Goal: Task Accomplishment & Management: Complete application form

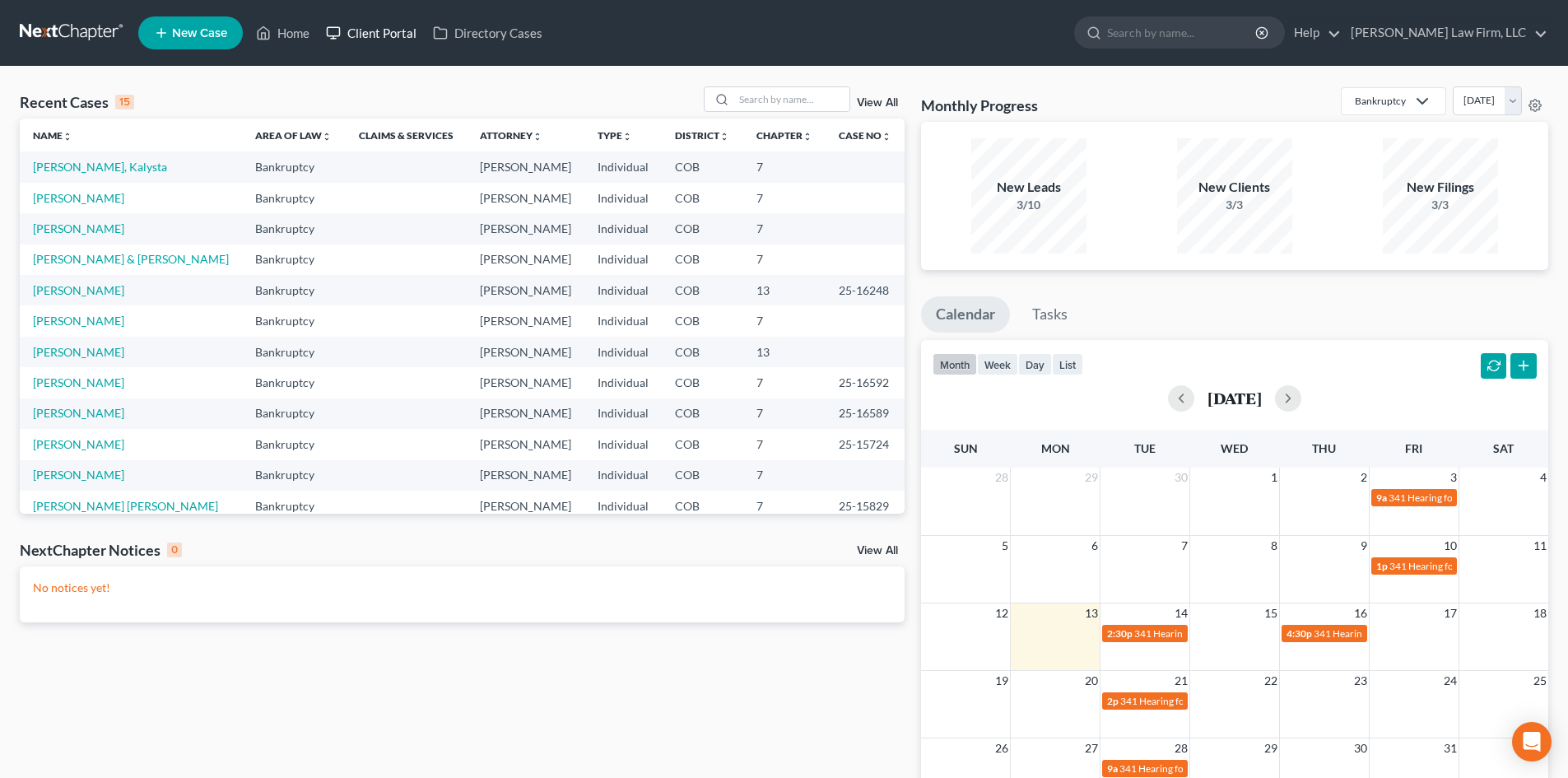
click at [363, 35] on link "Client Portal" at bounding box center [371, 33] width 107 height 29
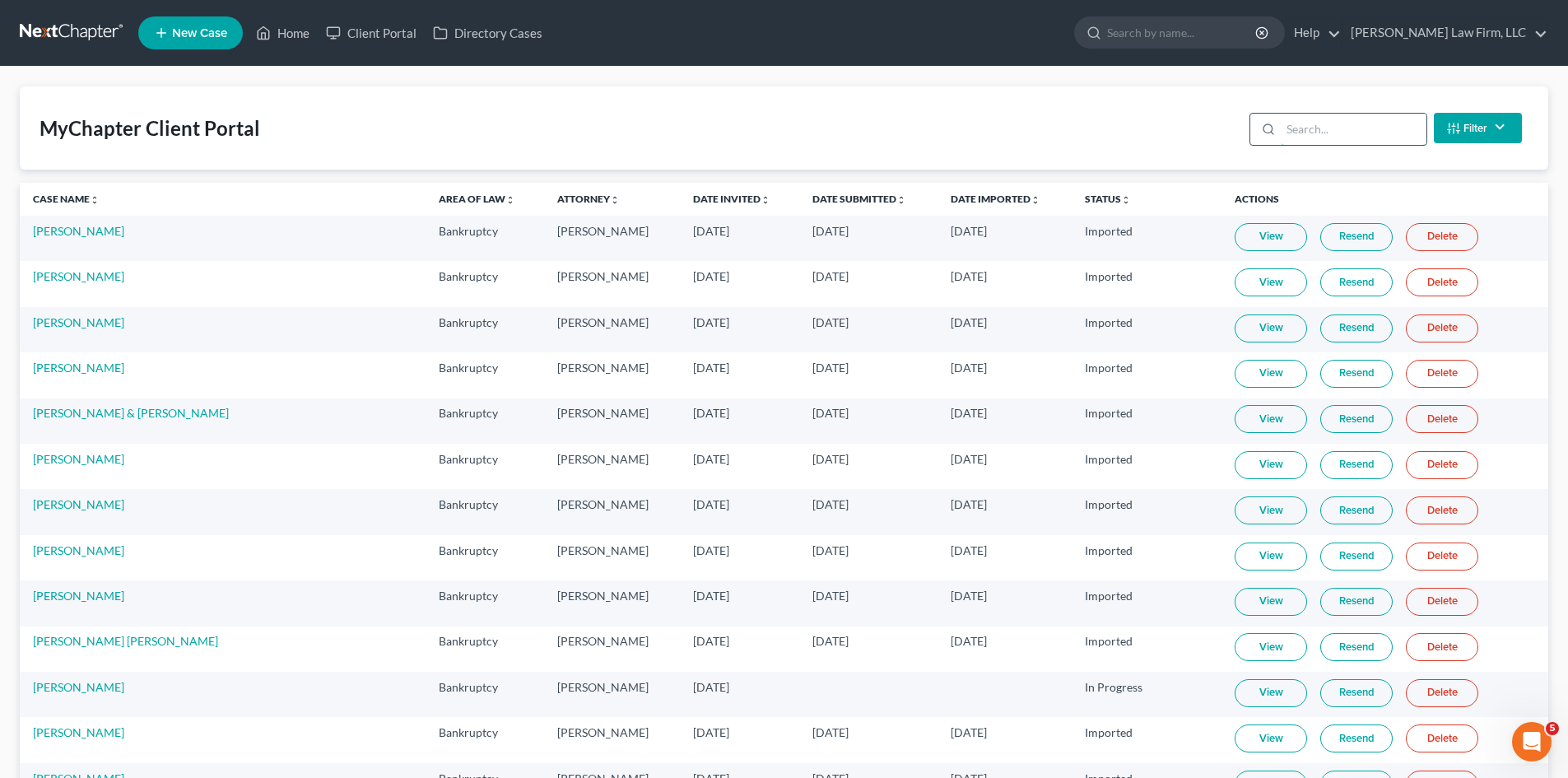
click at [1302, 131] on input "search" at bounding box center [1354, 129] width 146 height 31
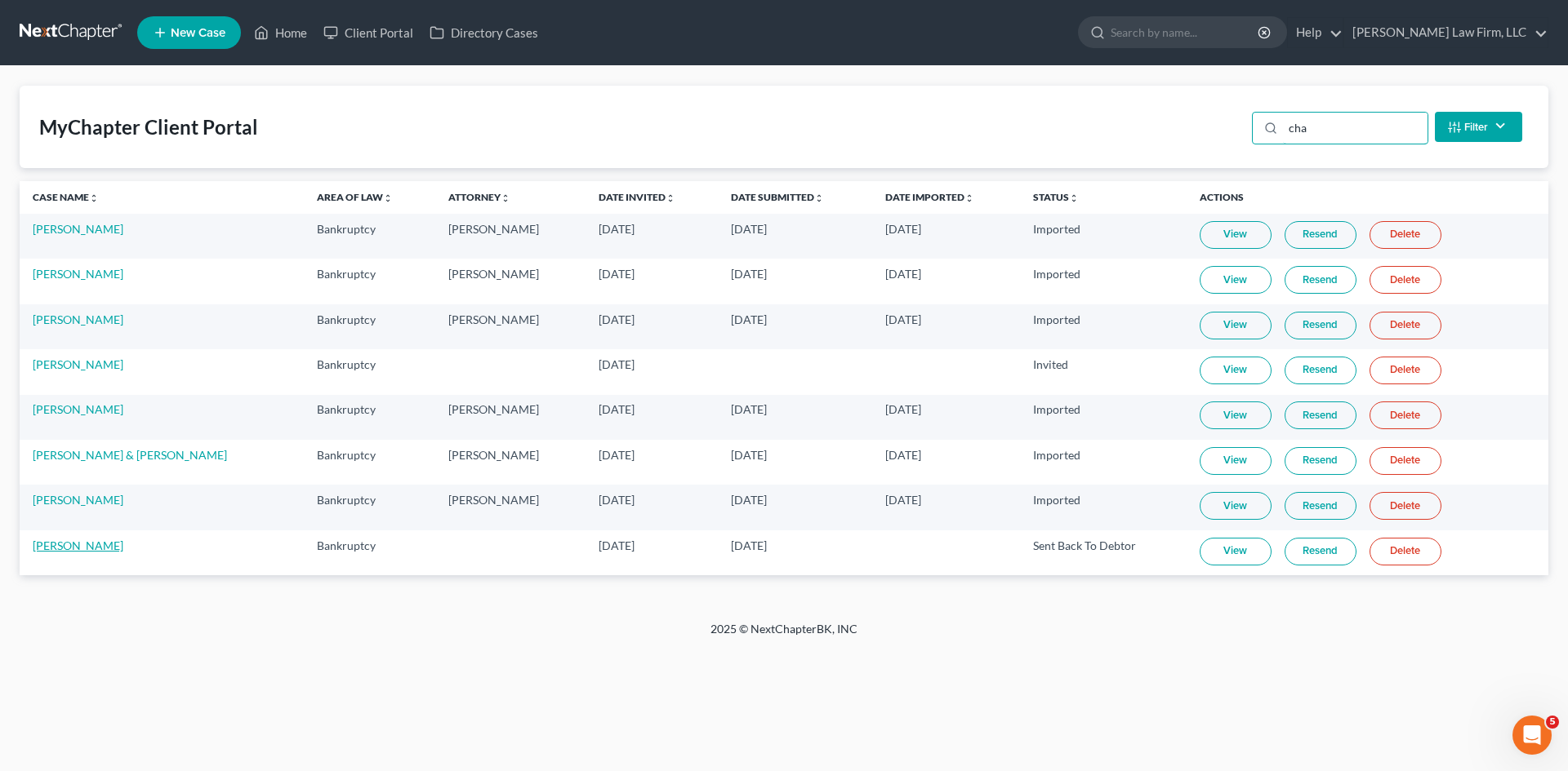
type input "cha"
click at [72, 545] on link "[PERSON_NAME]" at bounding box center [78, 545] width 91 height 14
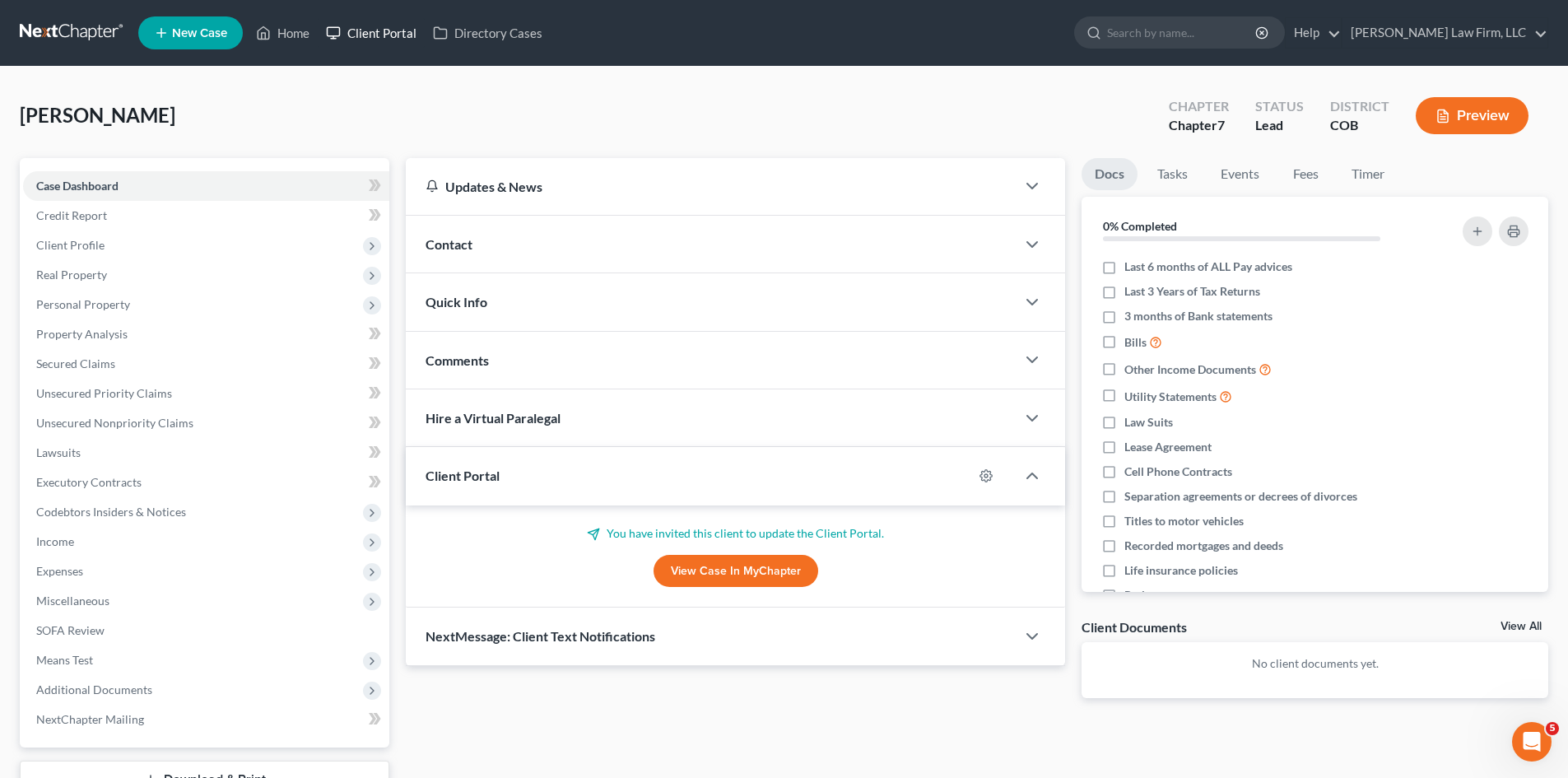
click at [387, 28] on link "Client Portal" at bounding box center [371, 33] width 107 height 29
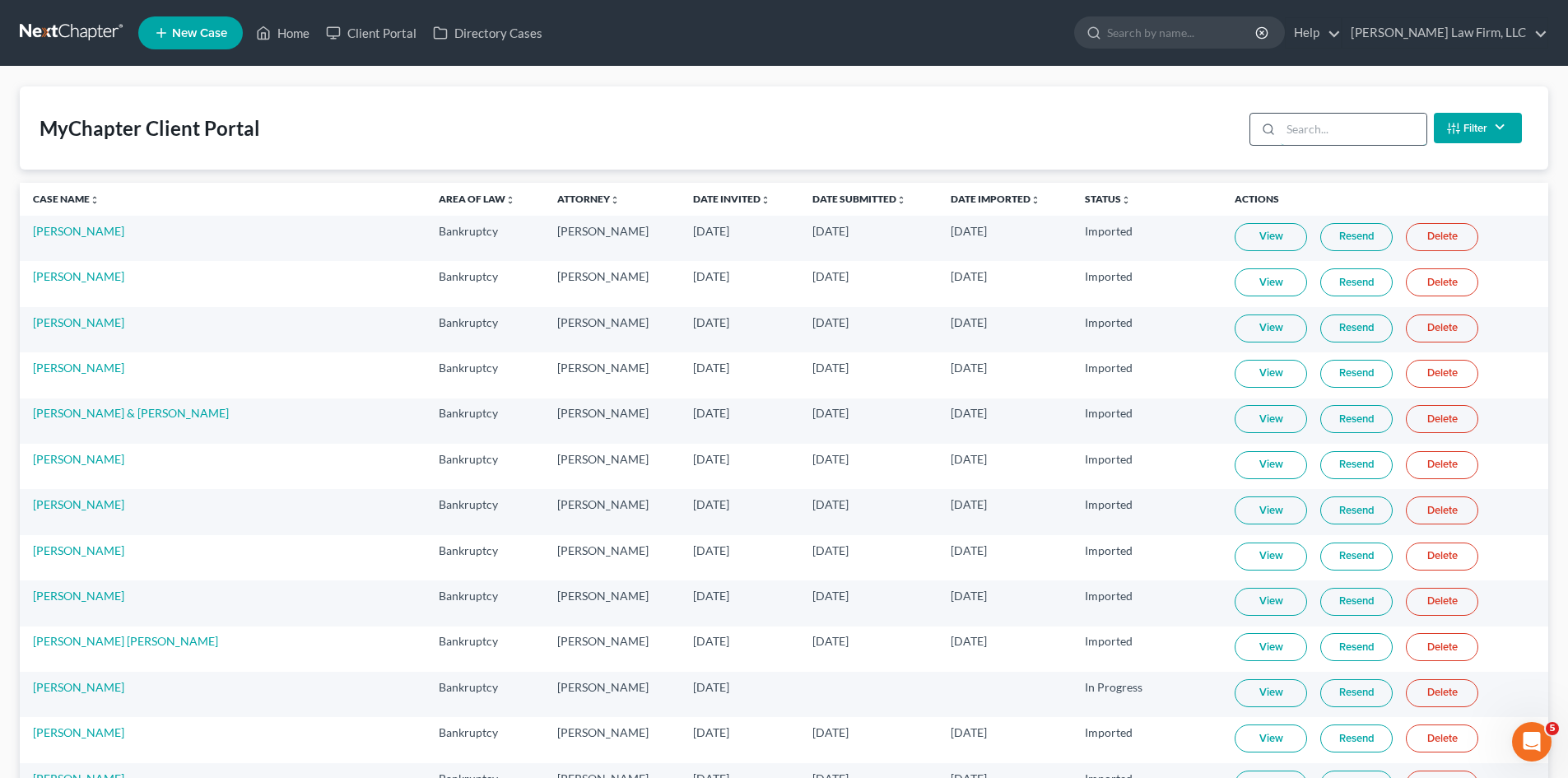
click at [1370, 125] on input "search" at bounding box center [1354, 129] width 146 height 31
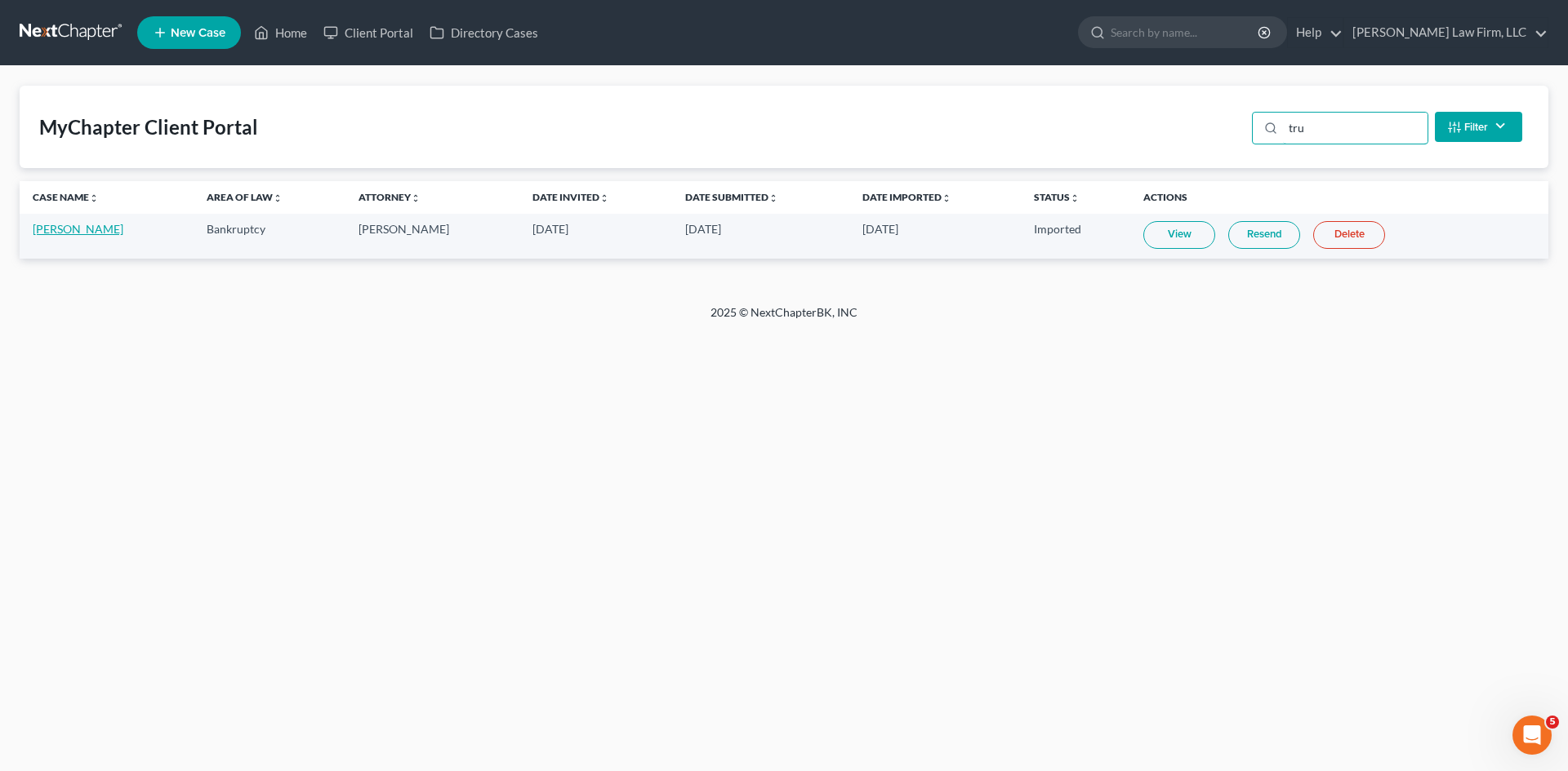
type input "tru"
click at [93, 228] on link "[PERSON_NAME]" at bounding box center [78, 228] width 91 height 14
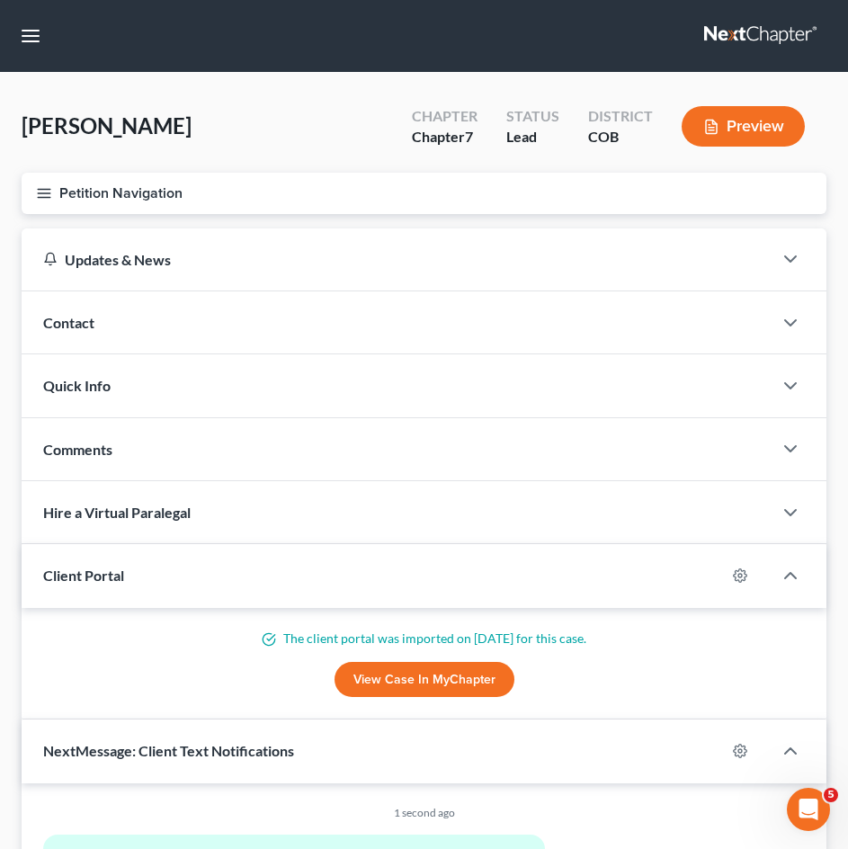
click at [110, 190] on button "Petition Navigation" at bounding box center [424, 193] width 804 height 41
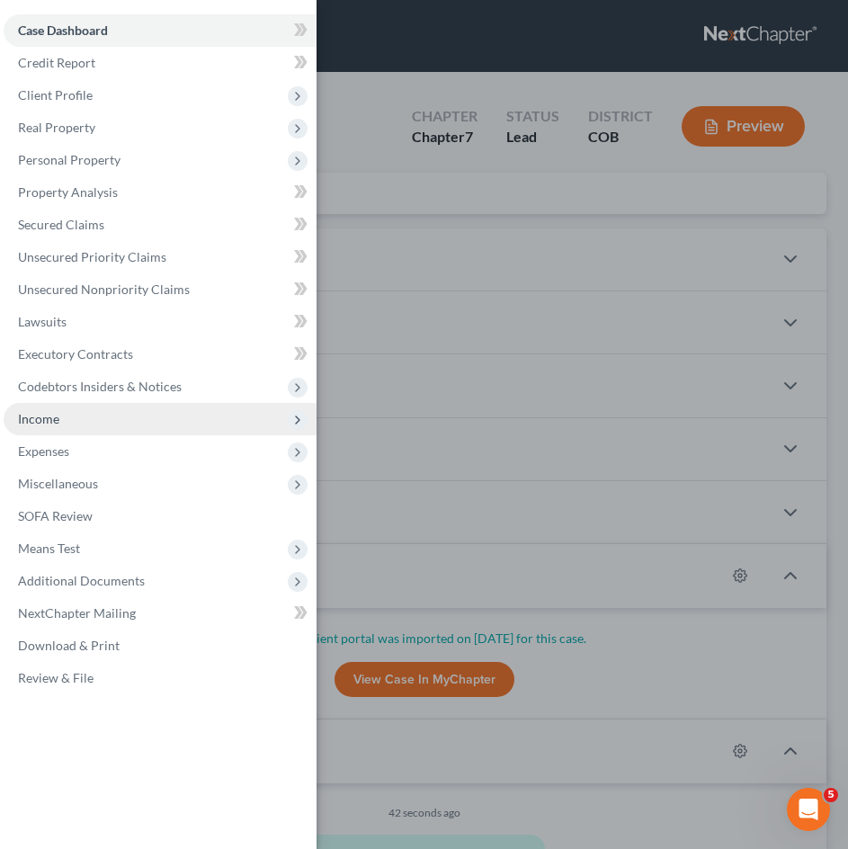
click at [49, 423] on span "Income" at bounding box center [38, 418] width 41 height 15
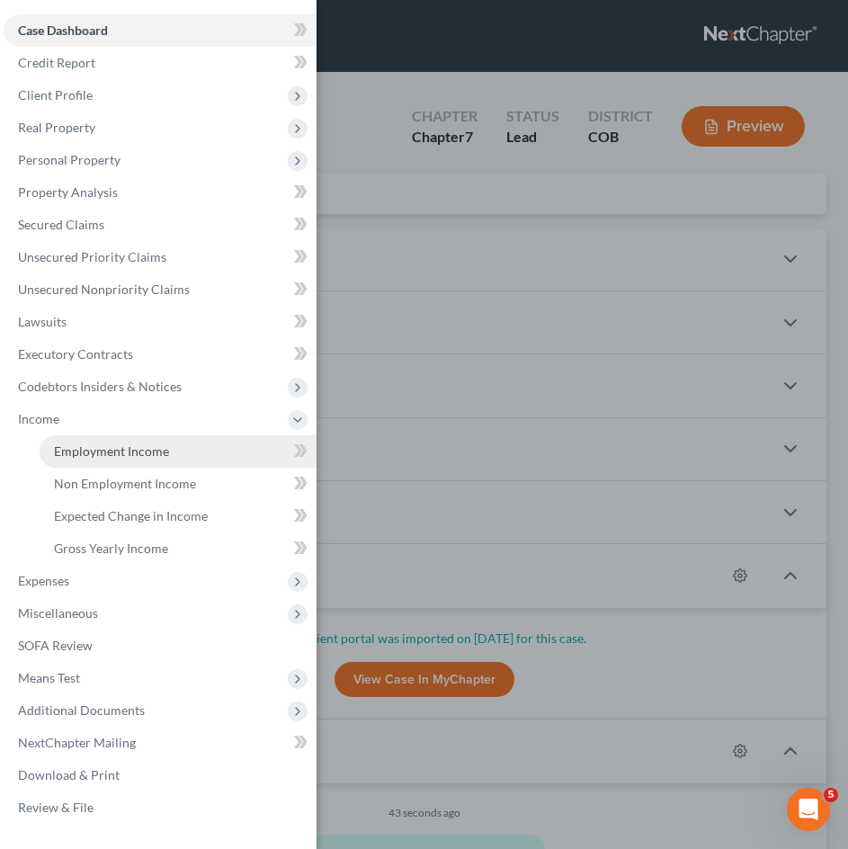
click at [102, 449] on span "Employment Income" at bounding box center [111, 450] width 115 height 15
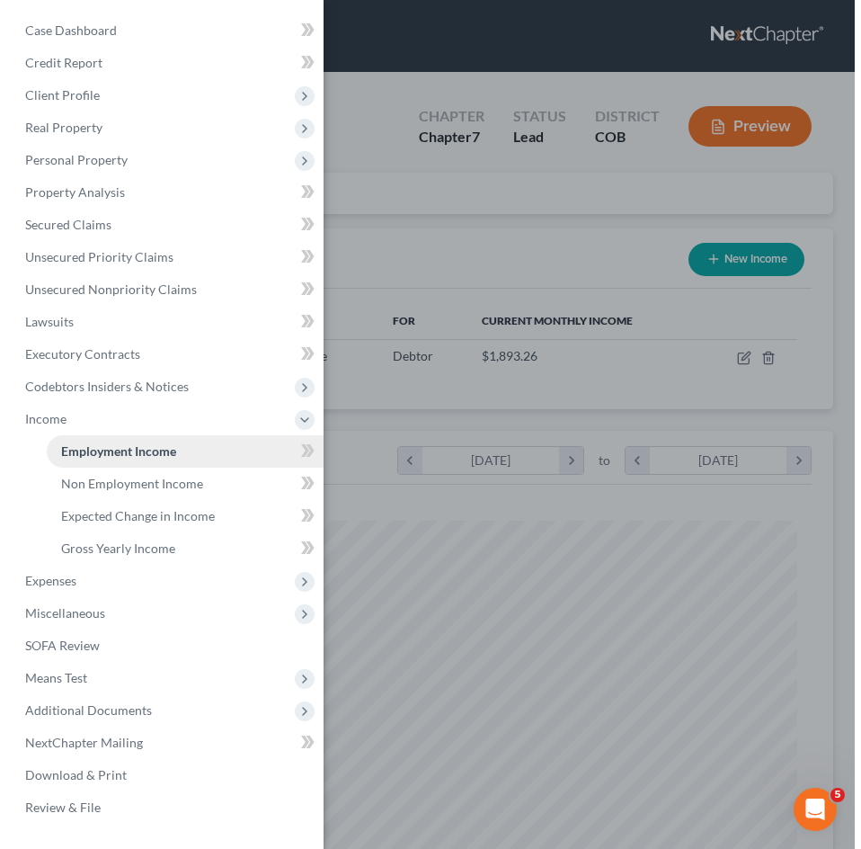
scroll to position [366, 769]
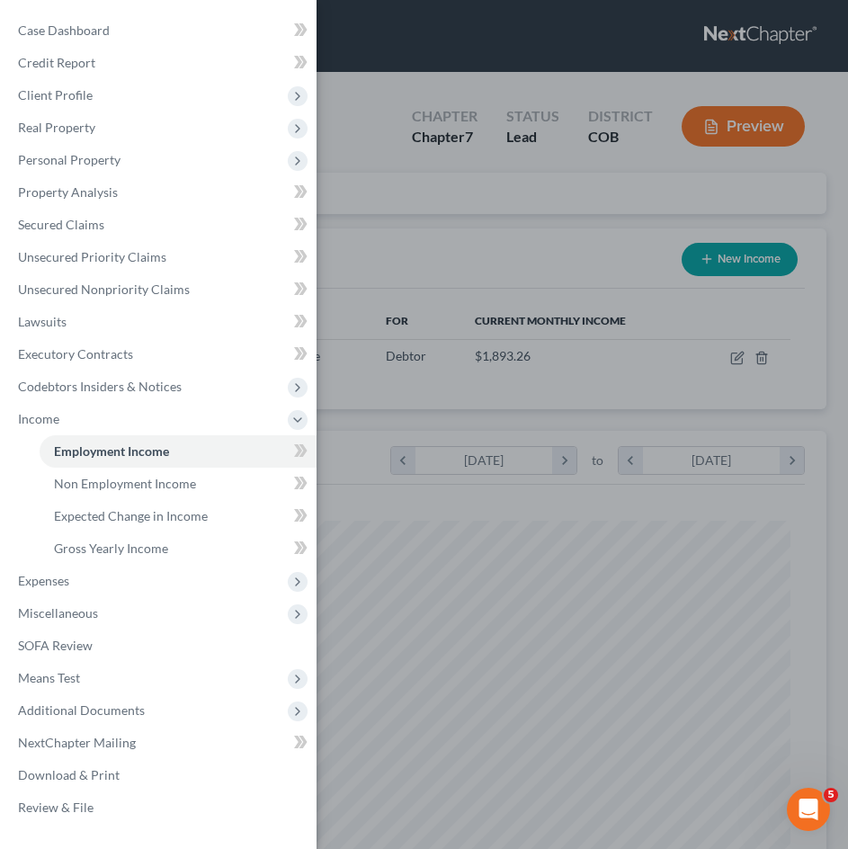
click at [483, 239] on div "Case Dashboard Payments Invoices Payments Payments Credit Report Client Profile" at bounding box center [424, 424] width 848 height 849
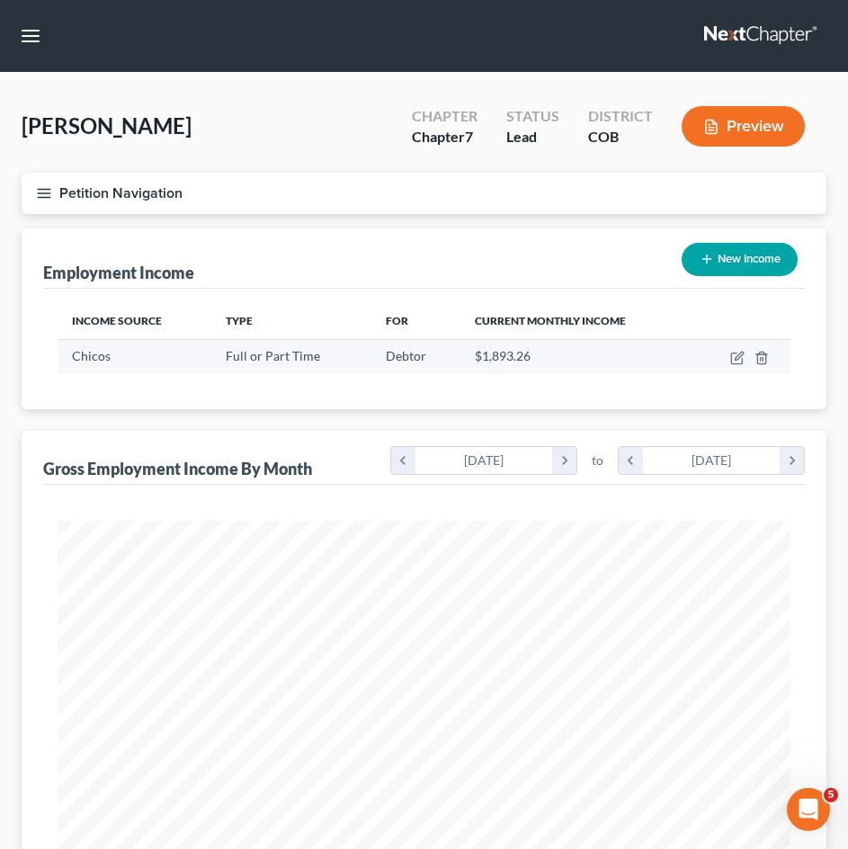
click at [729, 357] on td at bounding box center [741, 356] width 97 height 34
click at [736, 358] on icon "button" at bounding box center [738, 355] width 8 height 8
select select "0"
select select "5"
select select "1"
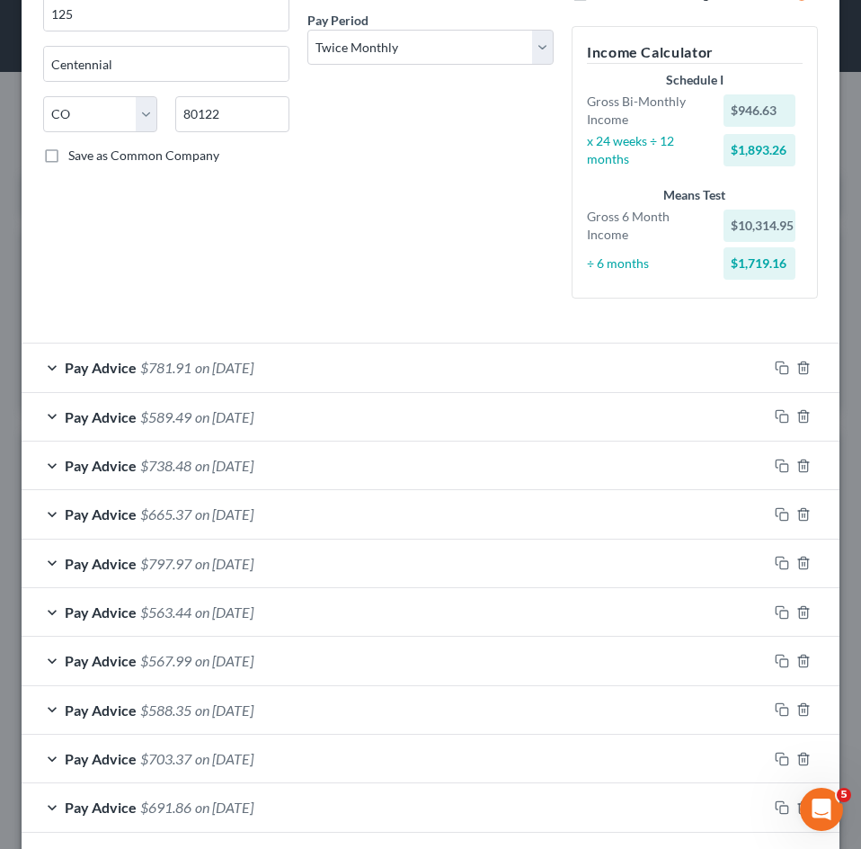
scroll to position [601, 0]
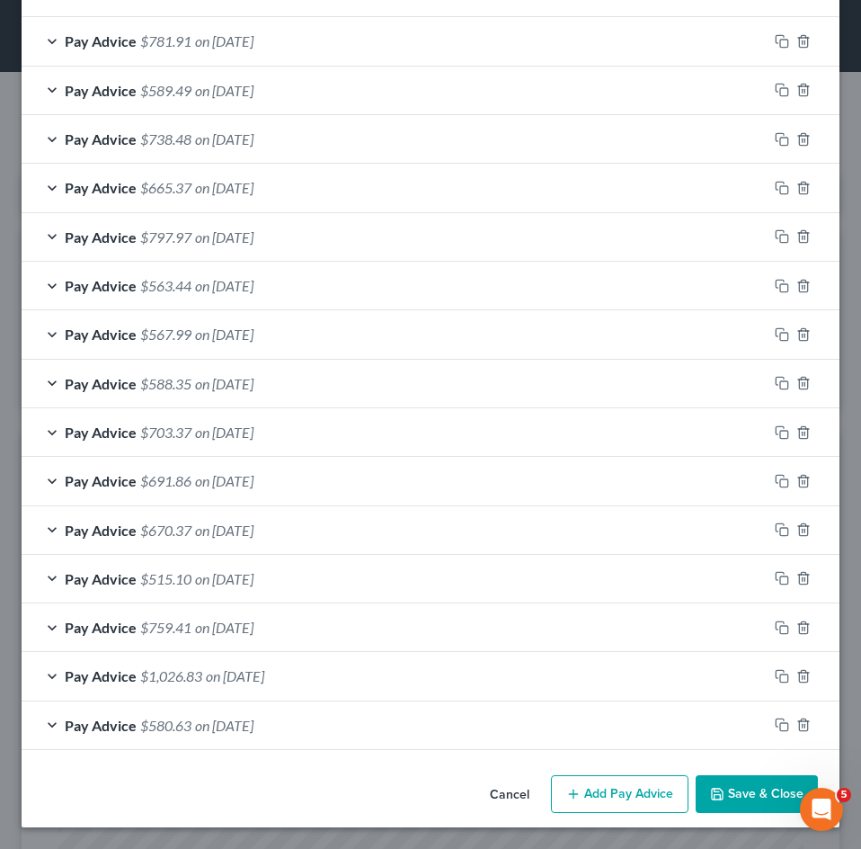
click at [626, 794] on button "Add Pay Advice" at bounding box center [620, 794] width 138 height 38
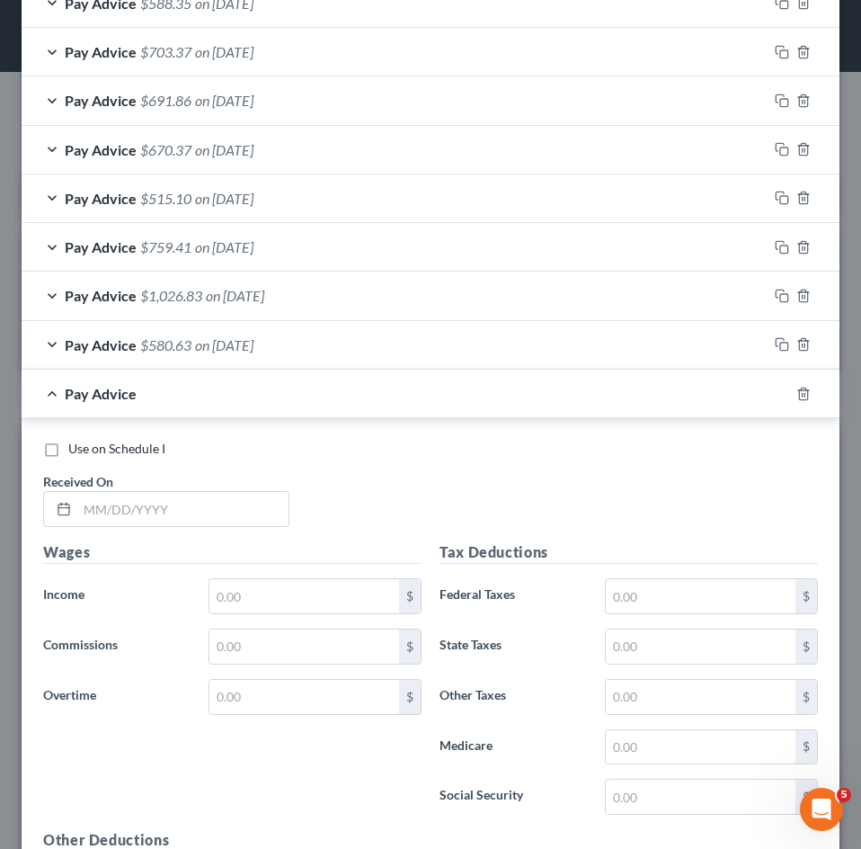
scroll to position [1320, 0]
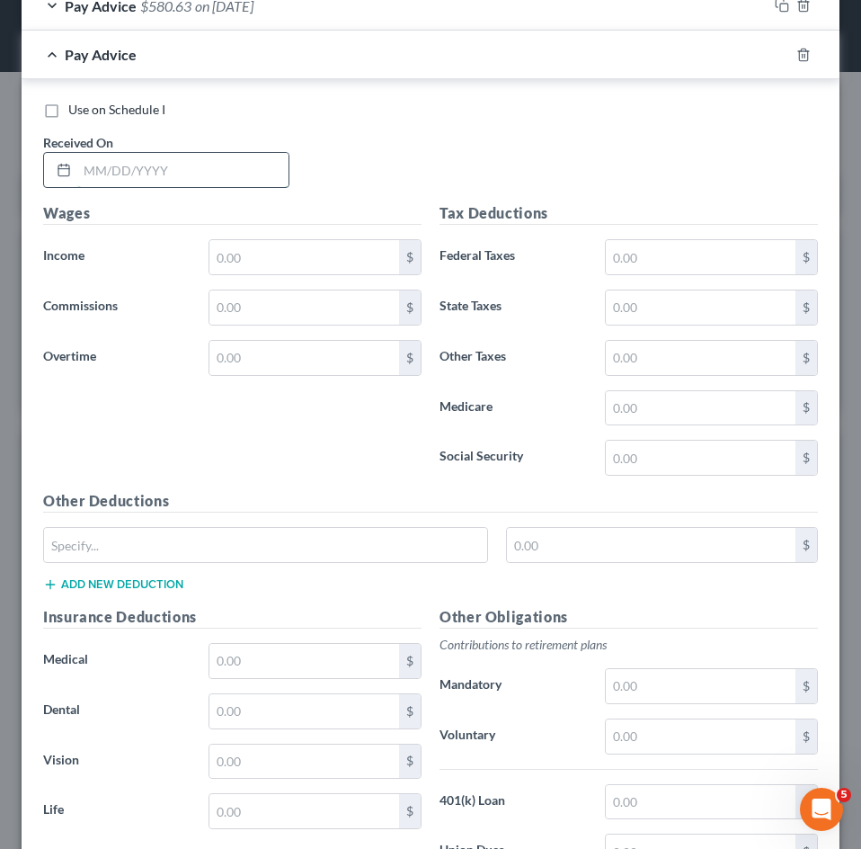
click at [173, 175] on input "text" at bounding box center [182, 170] width 211 height 34
type input "[DATE]"
click at [262, 261] on input "text" at bounding box center [304, 257] width 190 height 34
type input "6"
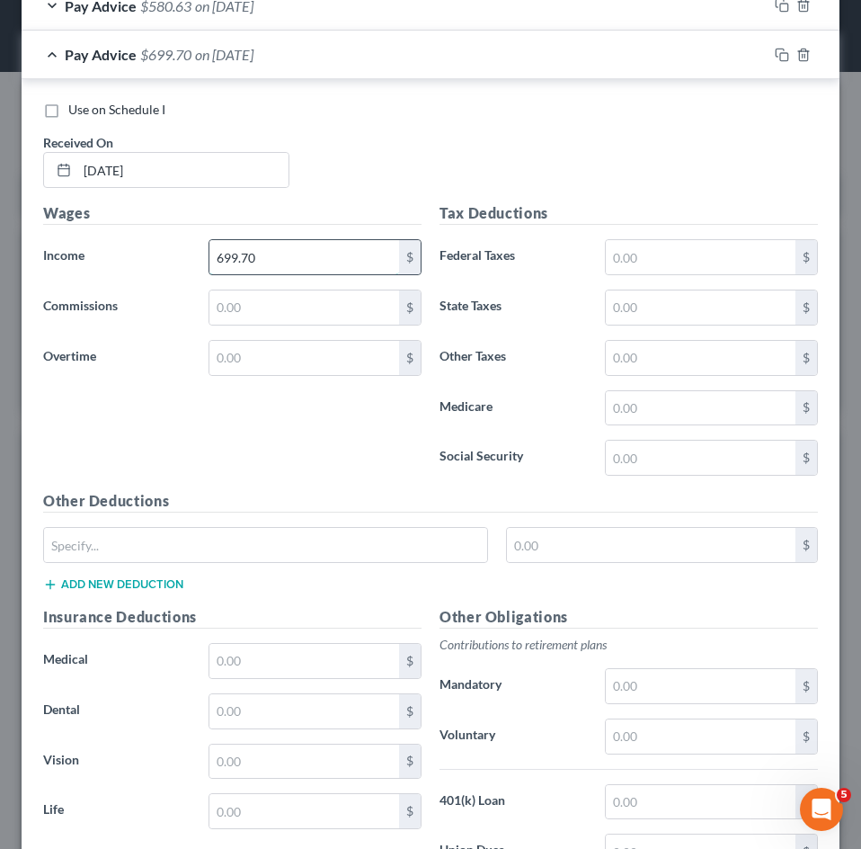
type input "699.70"
click at [630, 243] on input "text" at bounding box center [701, 257] width 190 height 34
type input "28.82"
click at [669, 463] on input "text" at bounding box center [701, 457] width 190 height 34
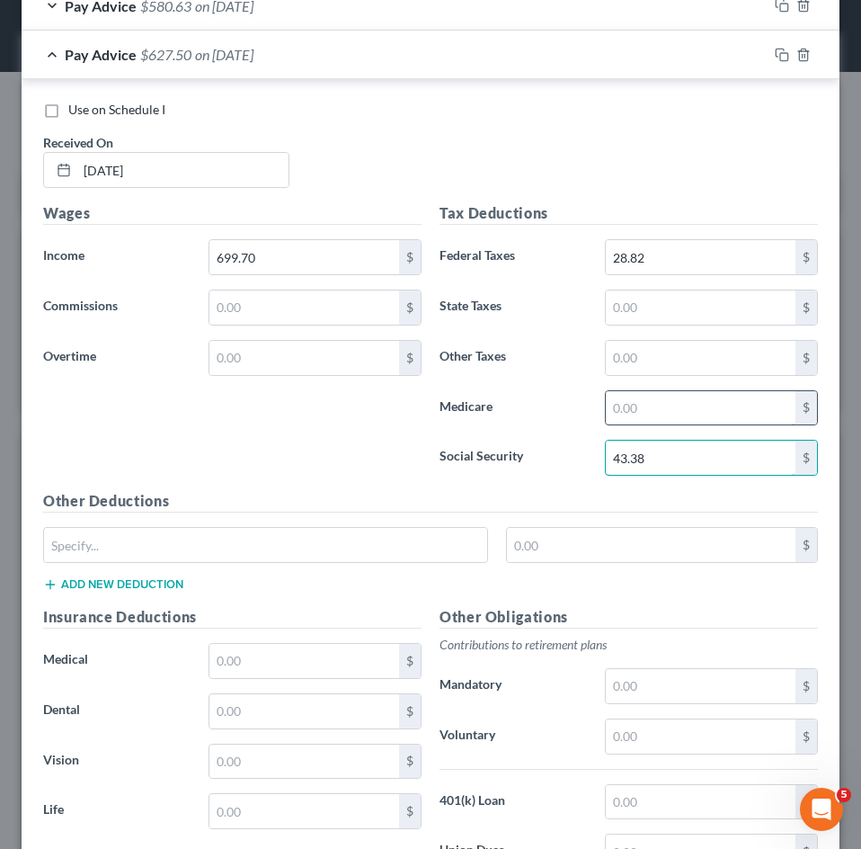
type input "43.38"
click at [629, 421] on input "text" at bounding box center [701, 408] width 190 height 34
type input "10.15"
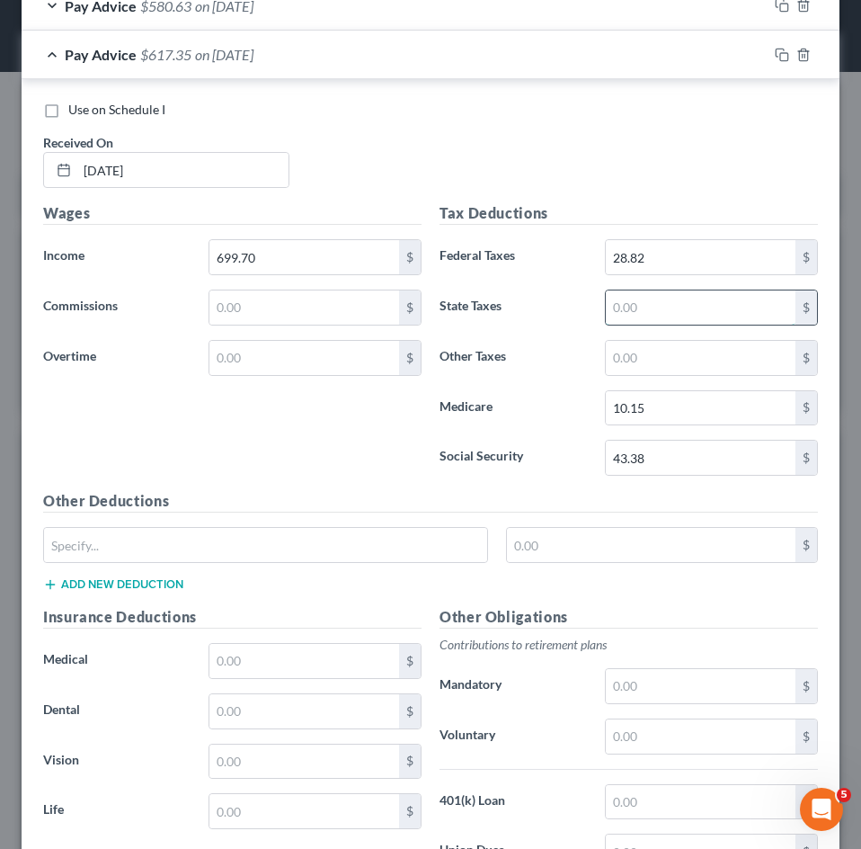
click at [653, 303] on input "text" at bounding box center [701, 307] width 190 height 34
type input "22"
click at [289, 551] on input "text" at bounding box center [265, 545] width 443 height 34
type input "CO Paid Family Leave"
click at [573, 551] on input "text" at bounding box center [651, 545] width 289 height 34
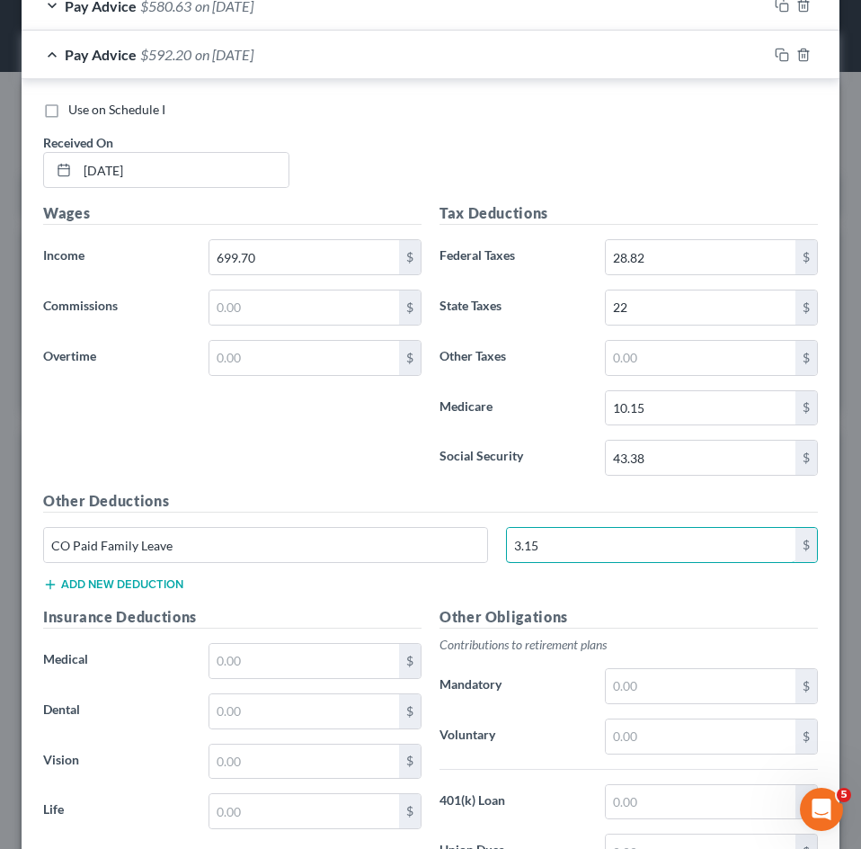
type input "3.15"
click at [328, 493] on h5 "Other Deductions" at bounding box center [430, 501] width 775 height 22
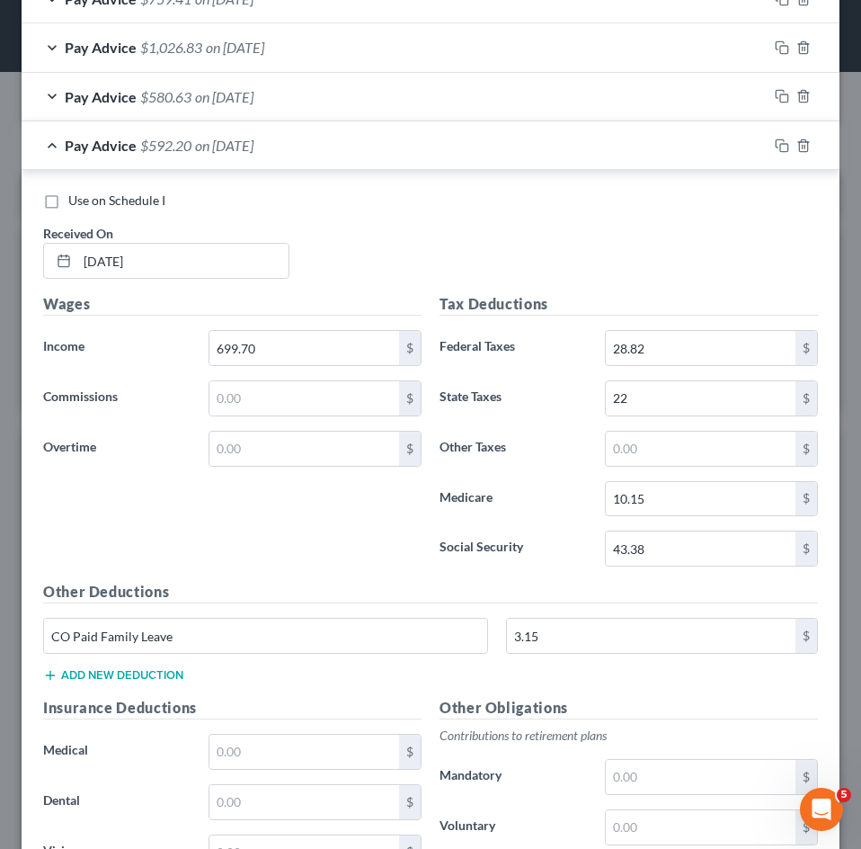
scroll to position [871, 0]
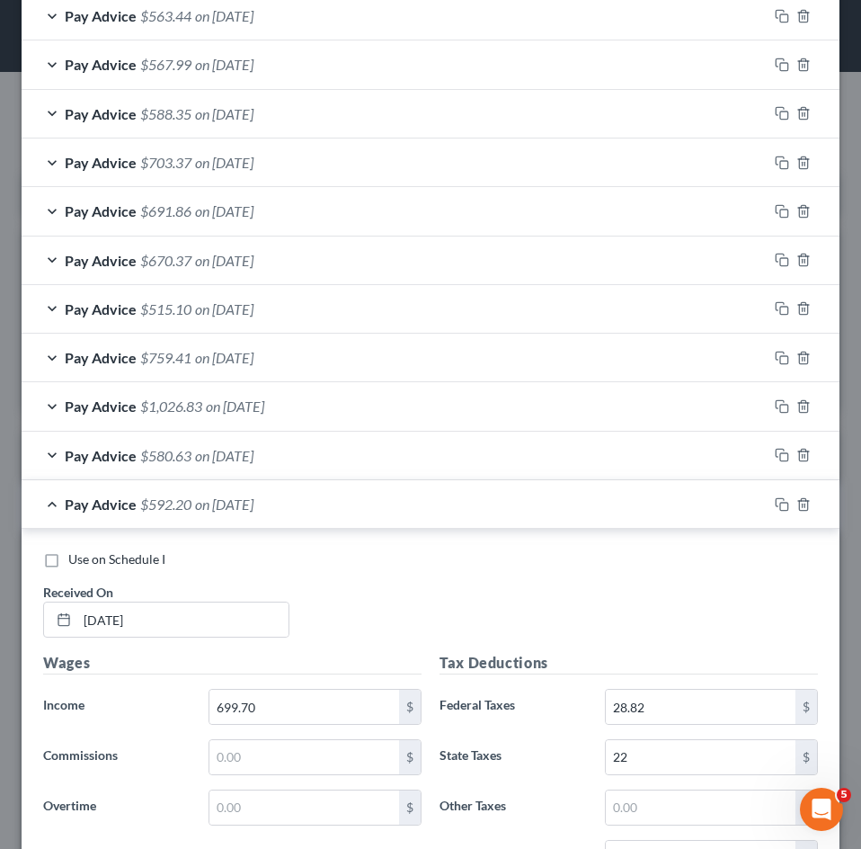
click at [174, 510] on span "$592.20" at bounding box center [165, 503] width 51 height 17
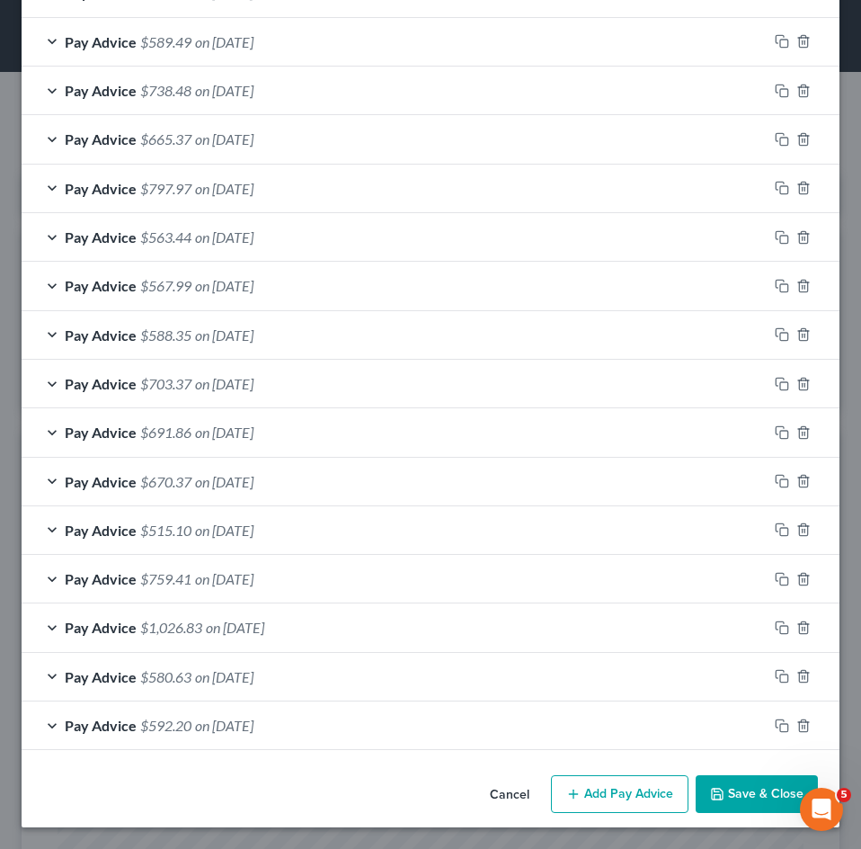
scroll to position [650, 0]
click at [603, 786] on button "Add Pay Advice" at bounding box center [620, 794] width 138 height 38
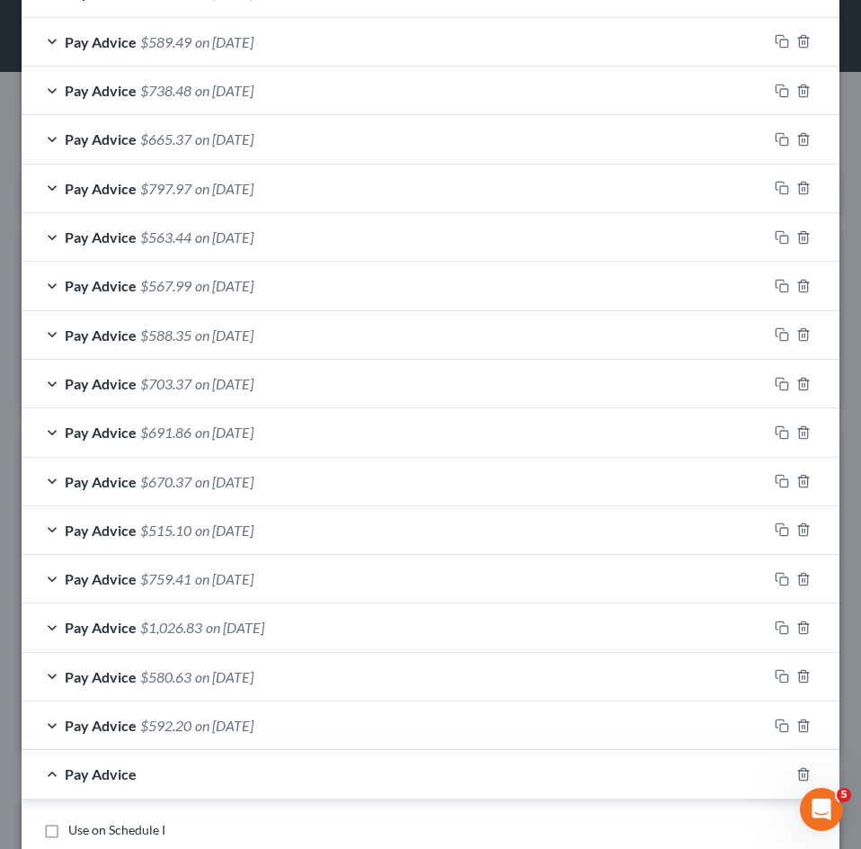
scroll to position [1279, 0]
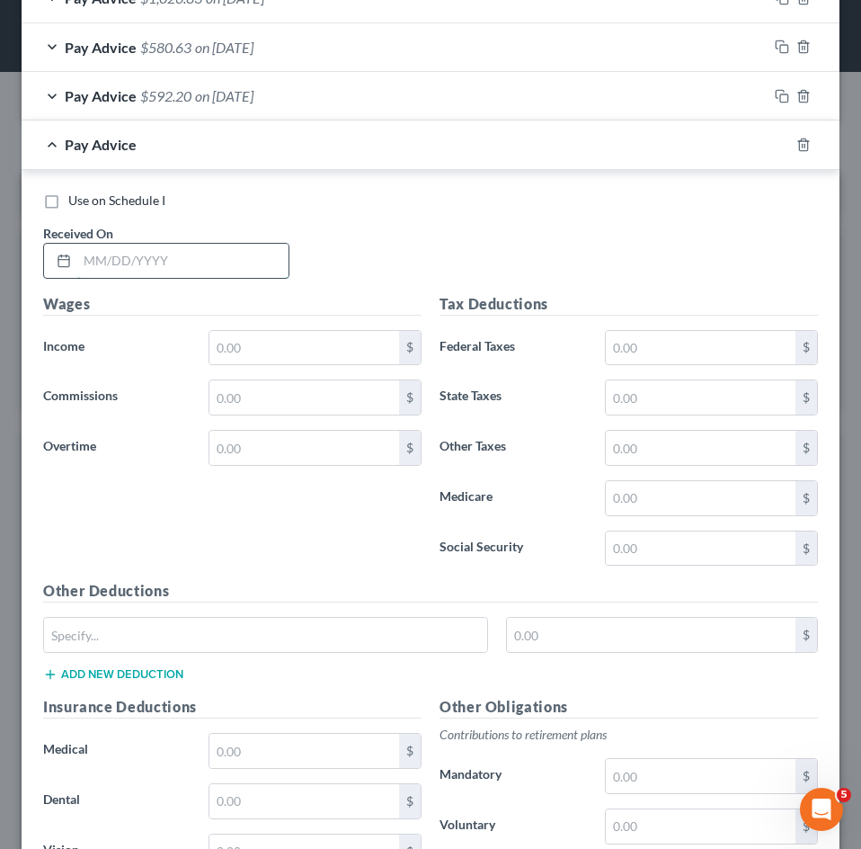
click at [179, 257] on input "text" at bounding box center [182, 261] width 211 height 34
type input "[DATE]"
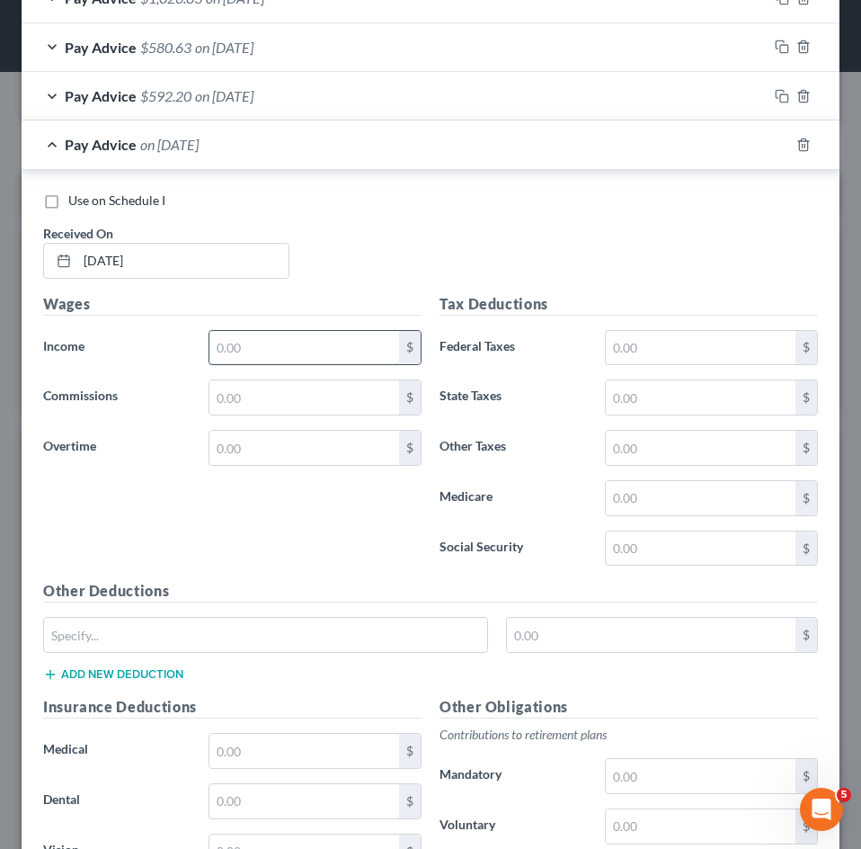
click at [280, 335] on input "text" at bounding box center [304, 348] width 190 height 34
click at [227, 341] on input "text" at bounding box center [304, 348] width 190 height 34
type input "699.70"
click at [373, 147] on div "Pay Advice $699.70 on [DATE]" at bounding box center [395, 144] width 746 height 48
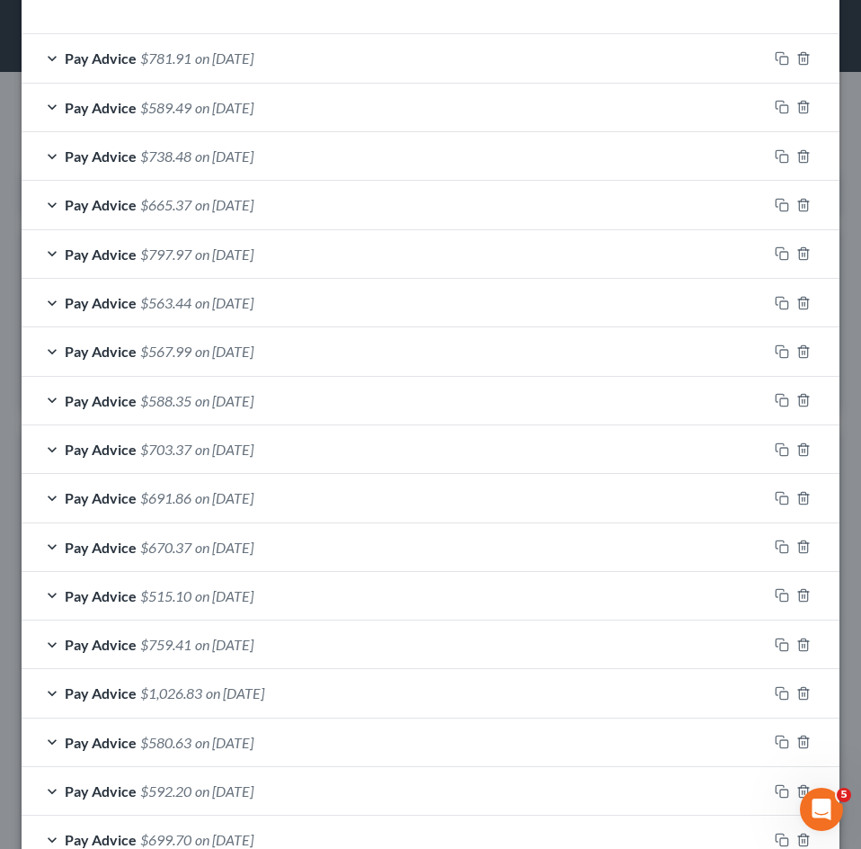
scroll to position [698, 0]
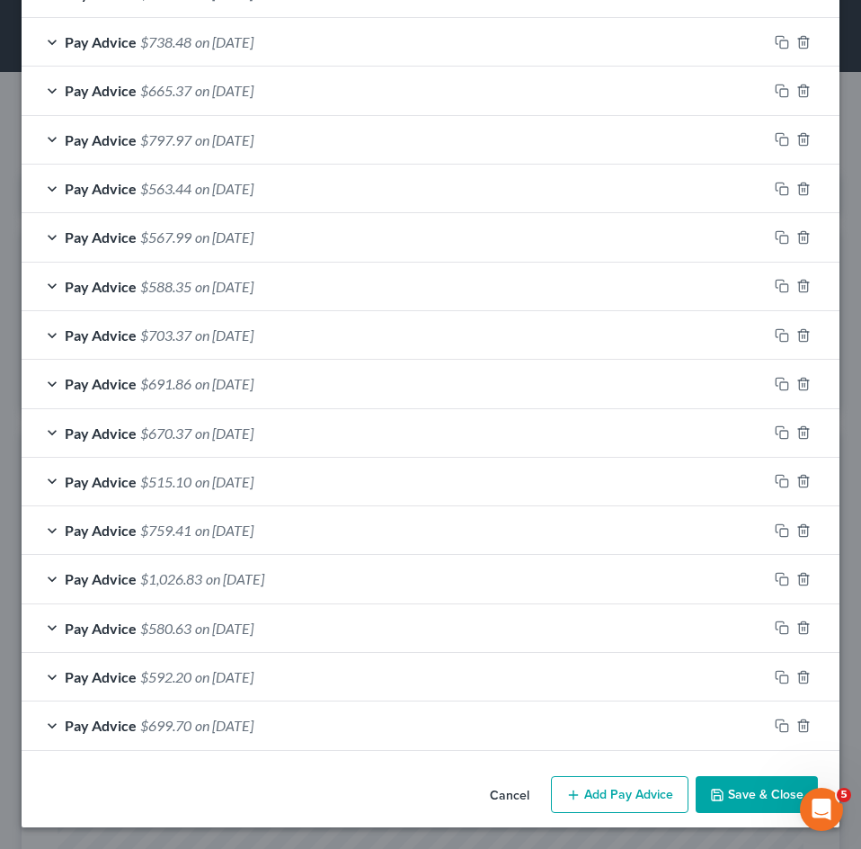
click at [370, 727] on div "Pay Advice $699.70 on [DATE]" at bounding box center [395, 725] width 746 height 48
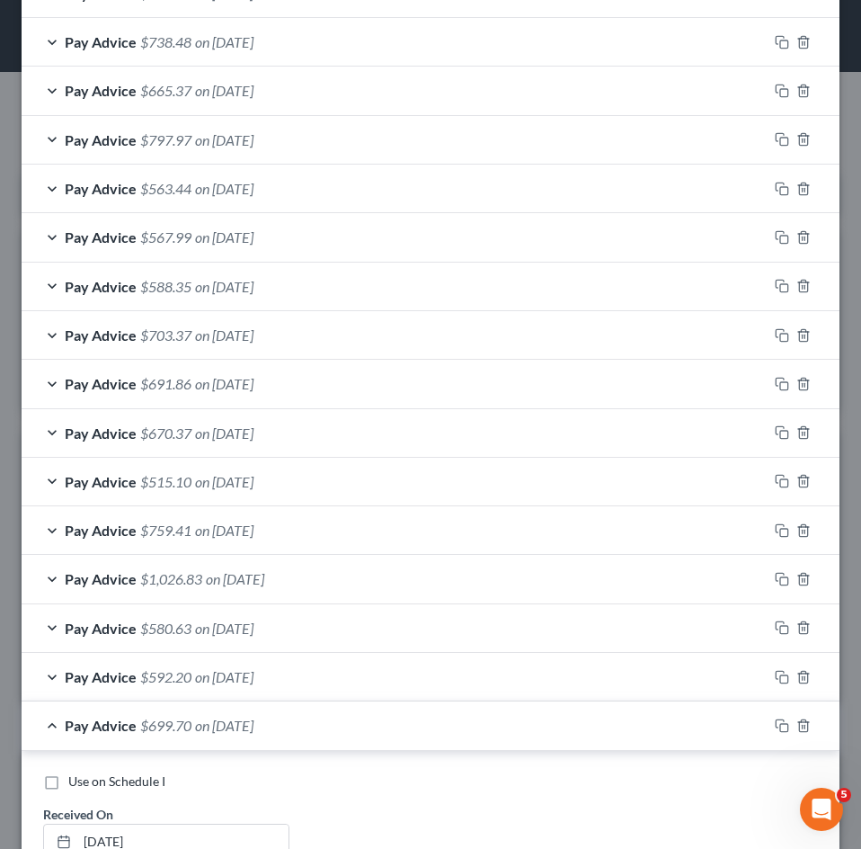
click at [383, 724] on div "Pay Advice $699.70 on [DATE]" at bounding box center [395, 725] width 746 height 48
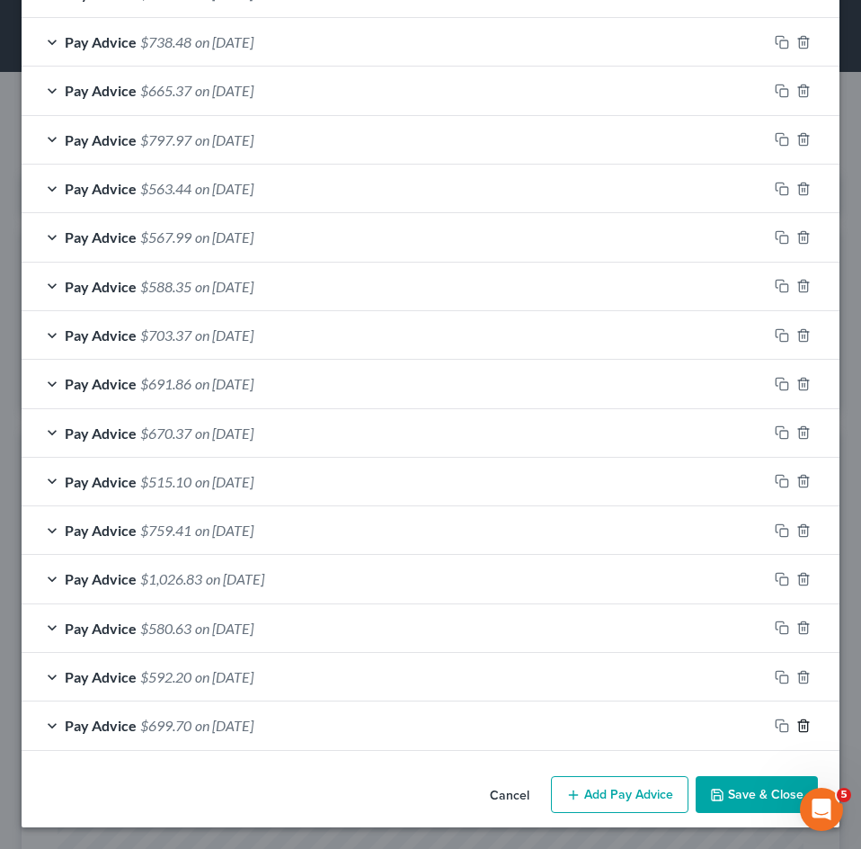
click at [799, 724] on icon "button" at bounding box center [803, 725] width 8 height 12
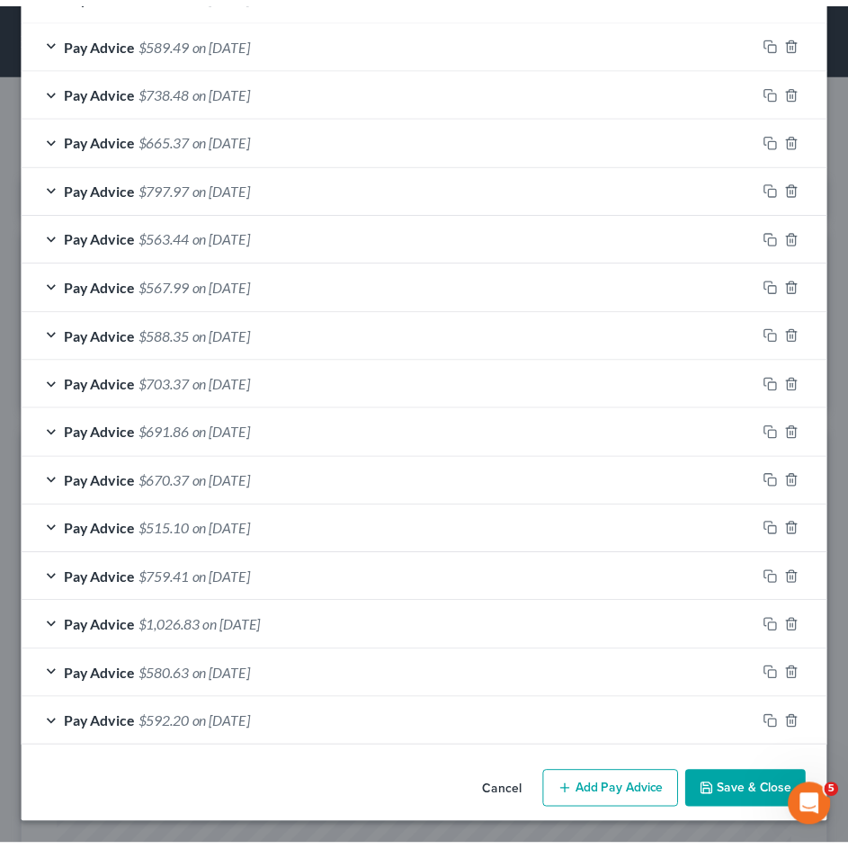
scroll to position [650, 0]
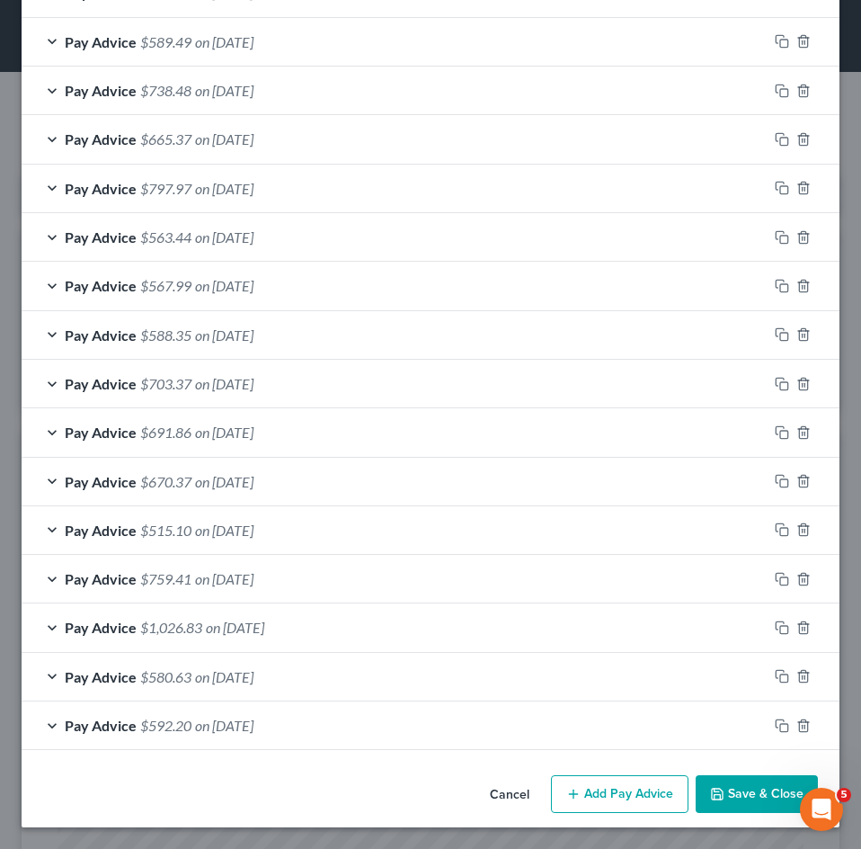
click at [733, 795] on button "Save & Close" at bounding box center [757, 794] width 122 height 38
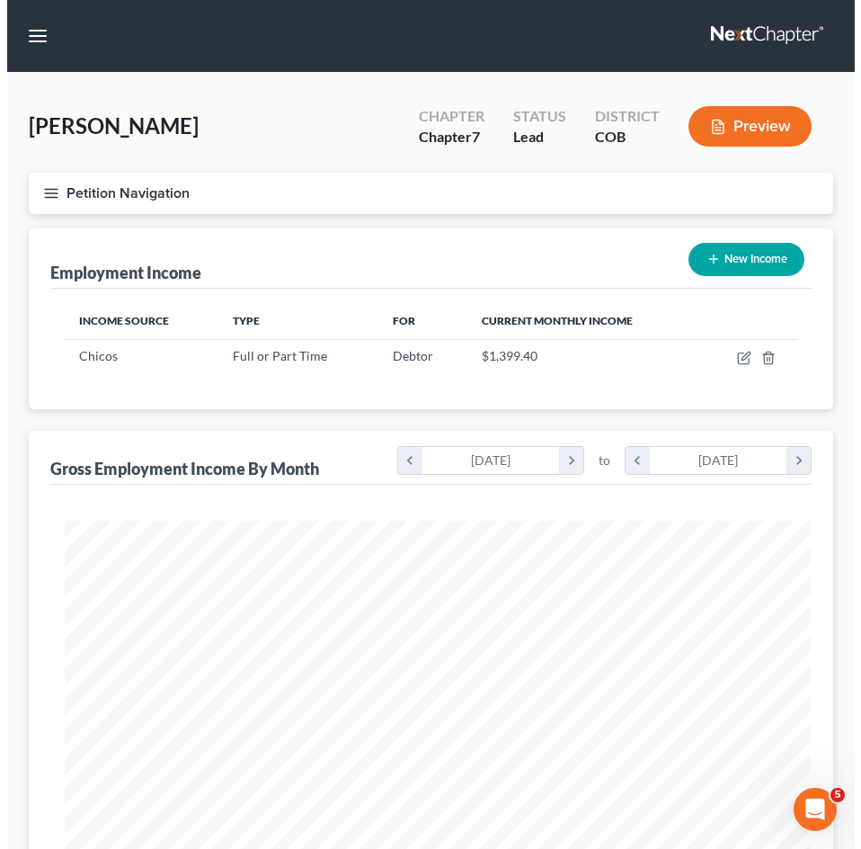
scroll to position [898505, 898102]
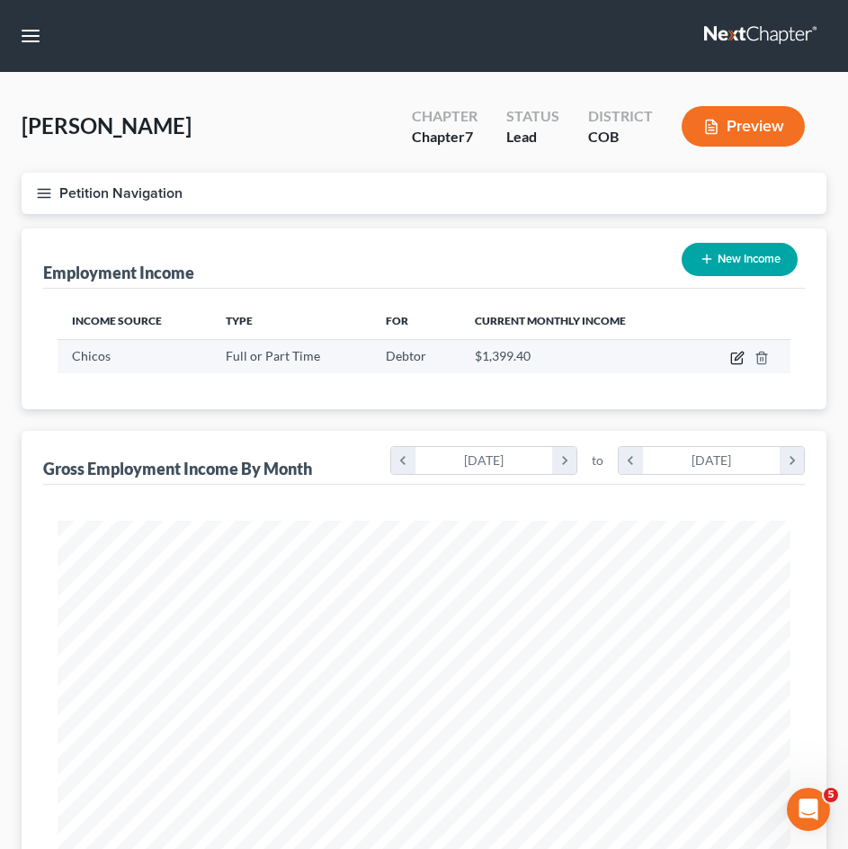
click at [738, 358] on icon "button" at bounding box center [737, 358] width 14 height 14
select select "0"
select select "5"
select select "1"
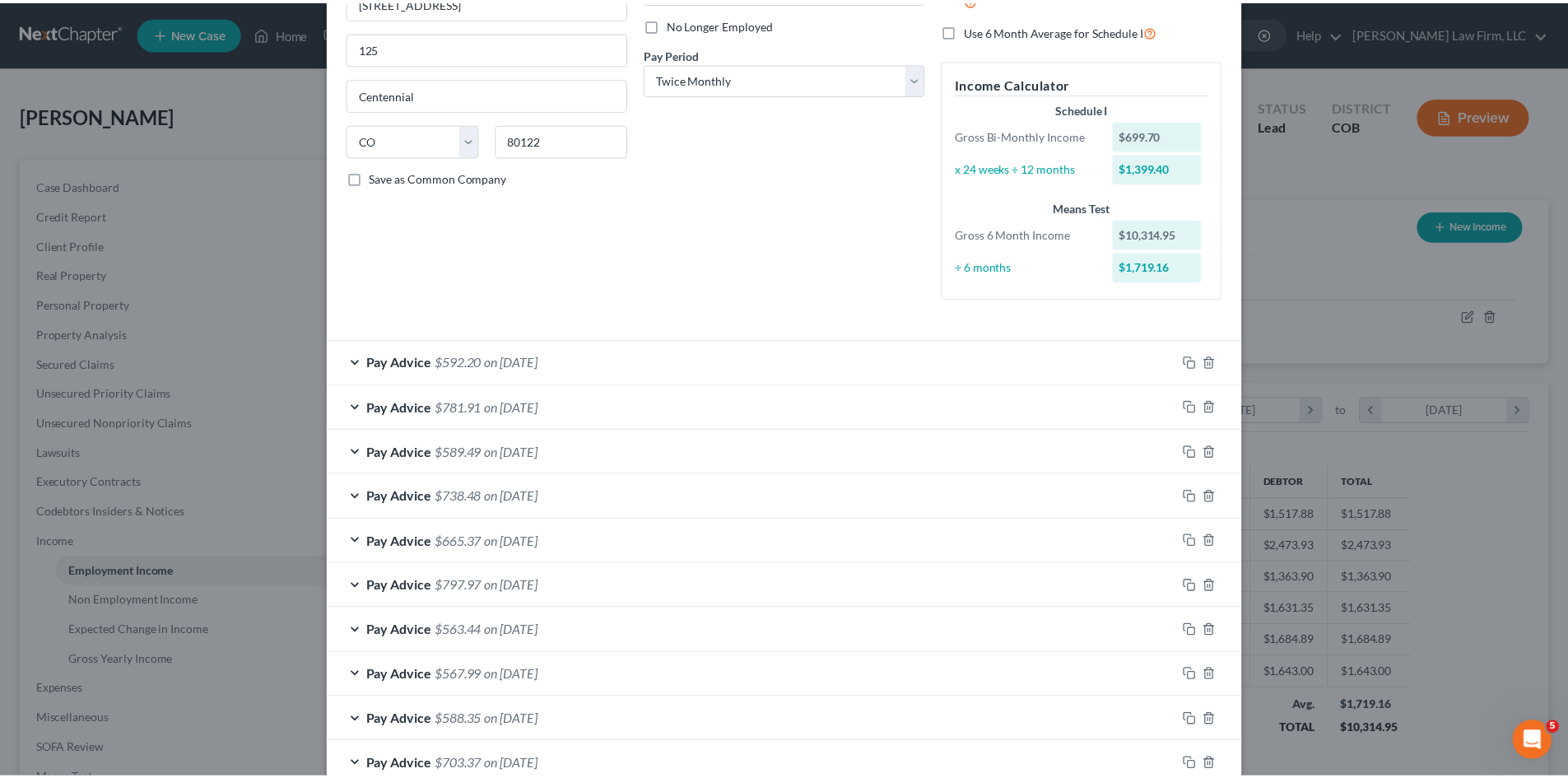
scroll to position [585, 0]
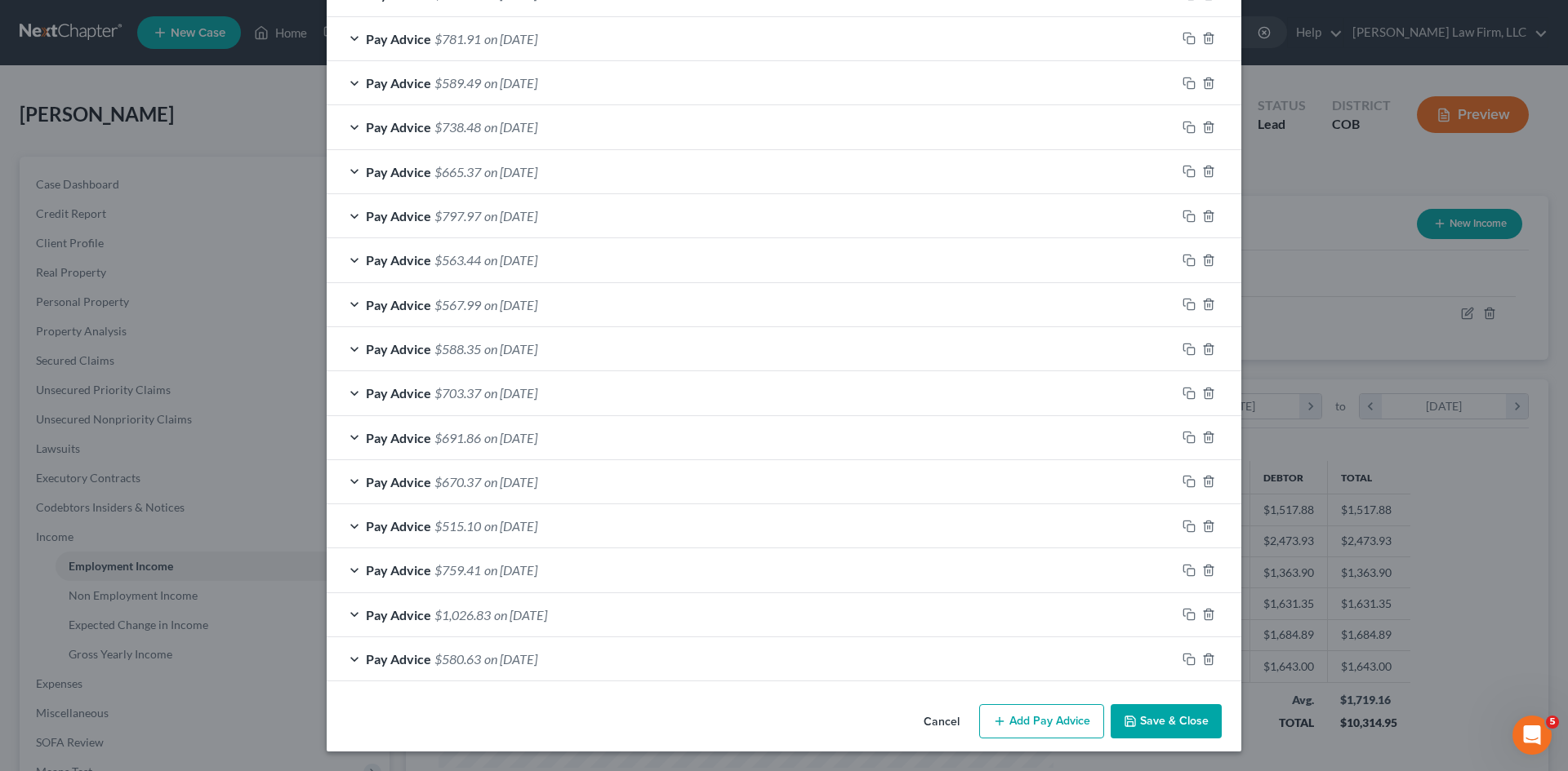
click at [1156, 726] on button "Save & Close" at bounding box center [1166, 722] width 111 height 35
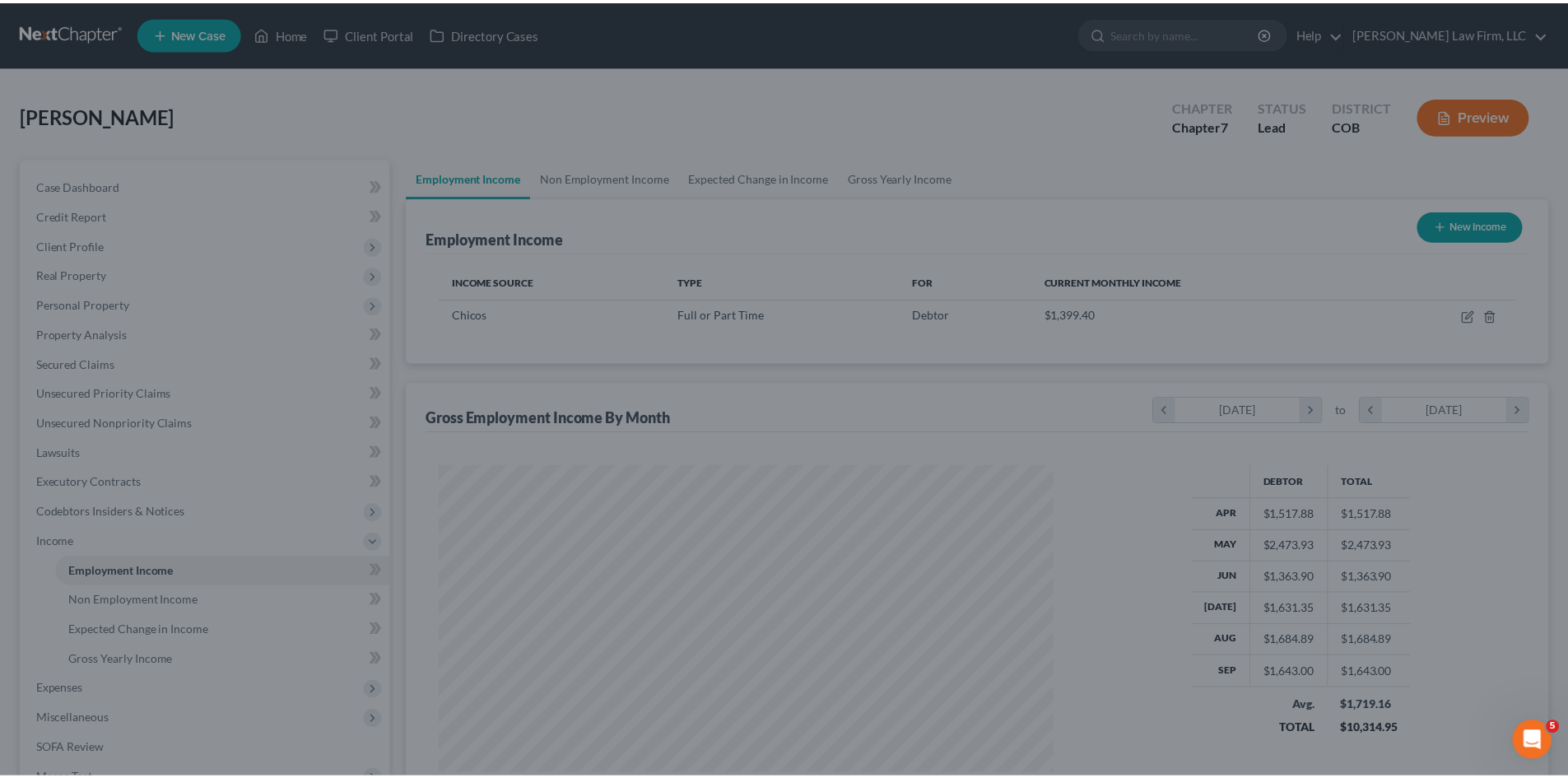
scroll to position [823392, 822617]
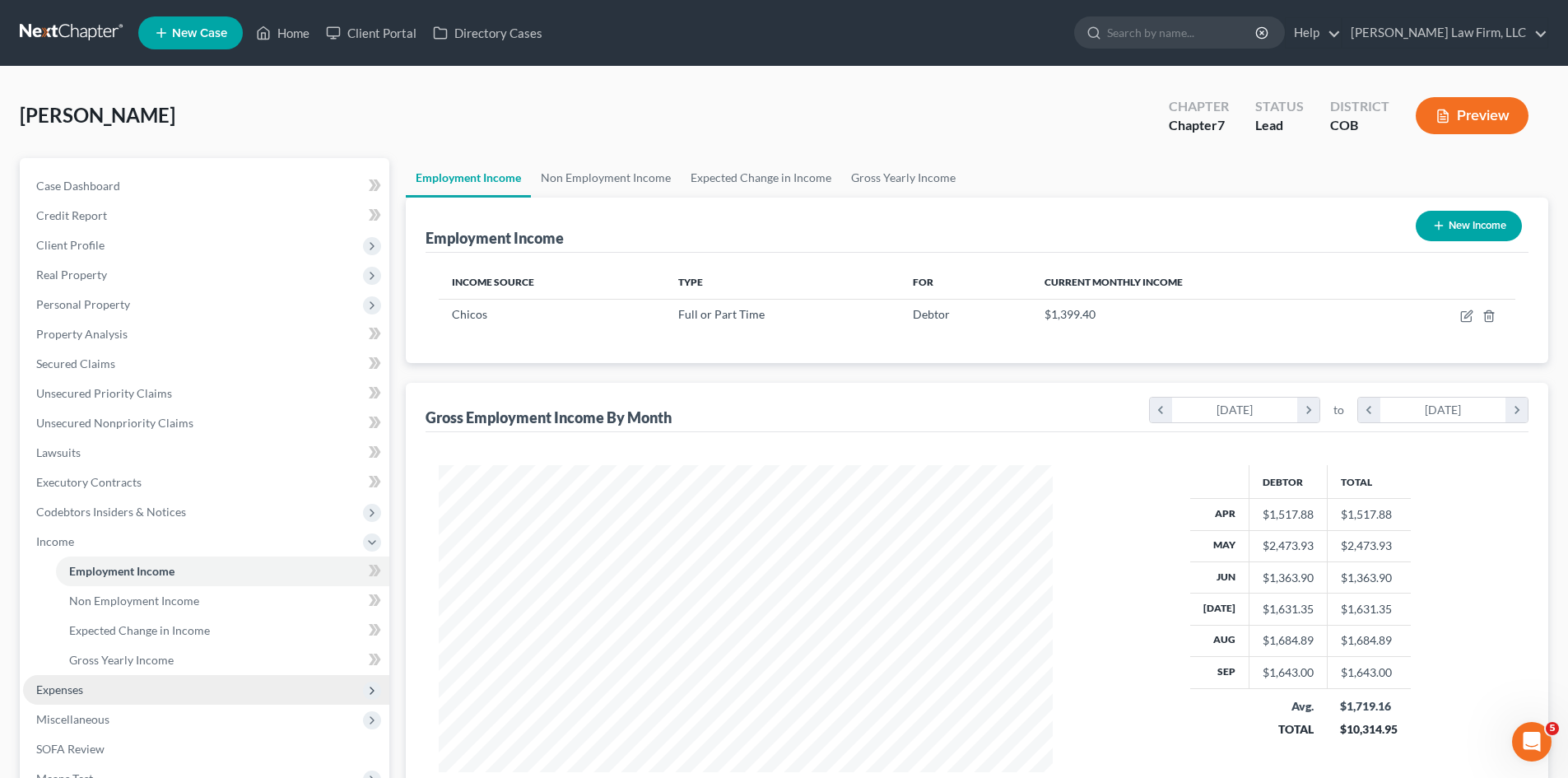
click at [82, 696] on span "Expenses" at bounding box center [206, 690] width 366 height 29
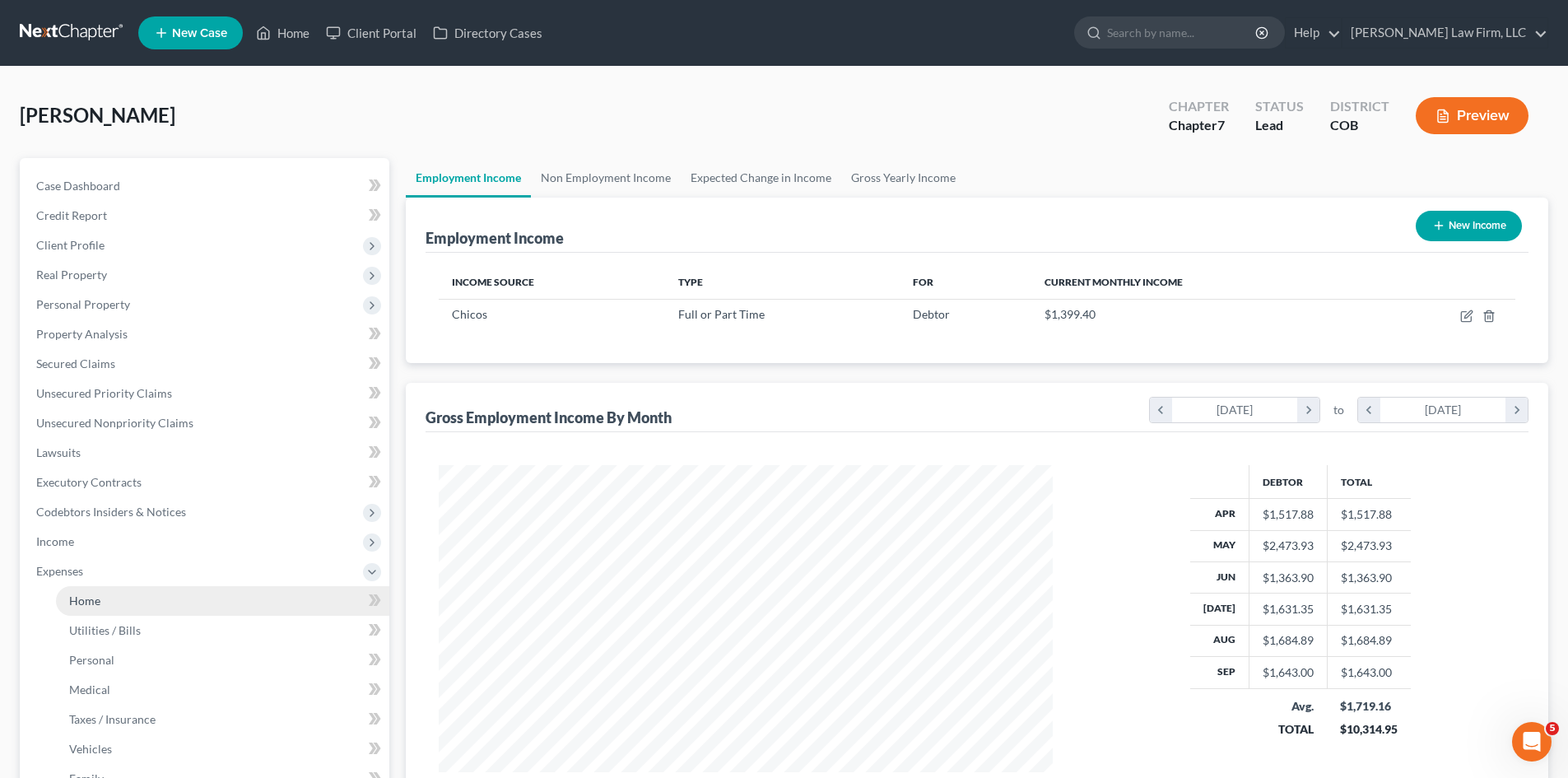
click at [89, 597] on span "Home" at bounding box center [85, 600] width 31 height 14
